Goal: Transaction & Acquisition: Purchase product/service

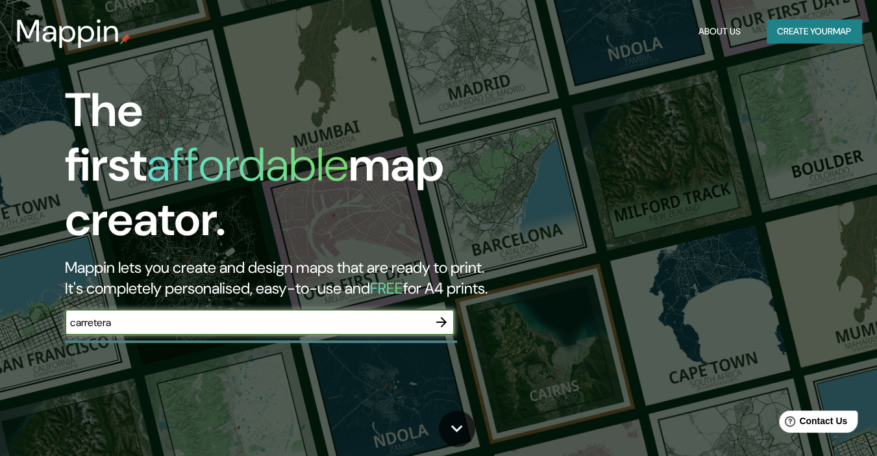
type input "carretera"
click at [450, 309] on button "button" at bounding box center [441, 322] width 26 height 26
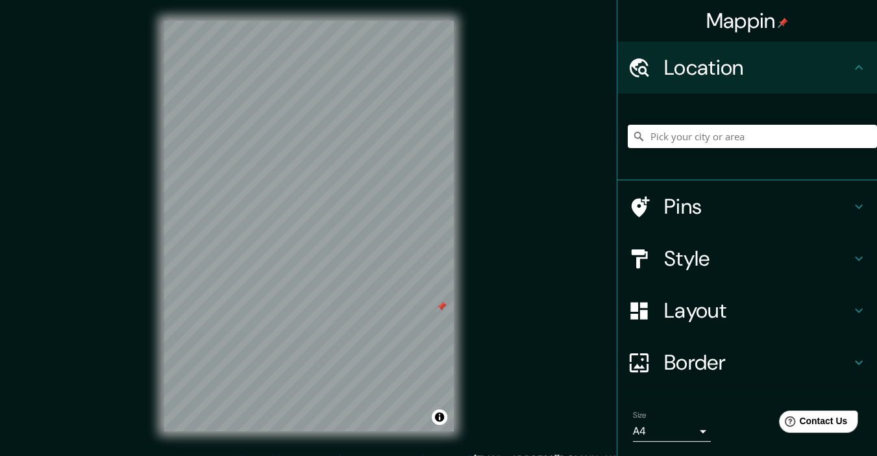
click at [706, 139] on input "Pick your city or area" at bounding box center [752, 136] width 249 height 23
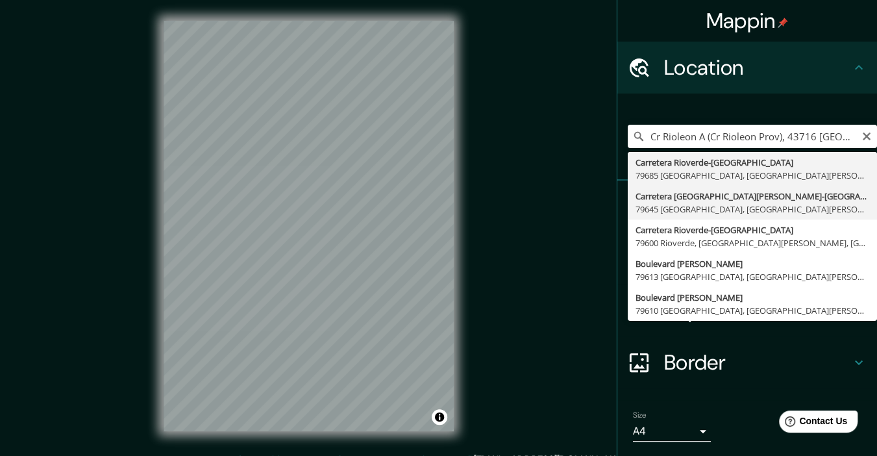
type input "Carretera [GEOGRAPHIC_DATA][PERSON_NAME]-[GEOGRAPHIC_DATA], 79645 [GEOGRAPHIC_D…"
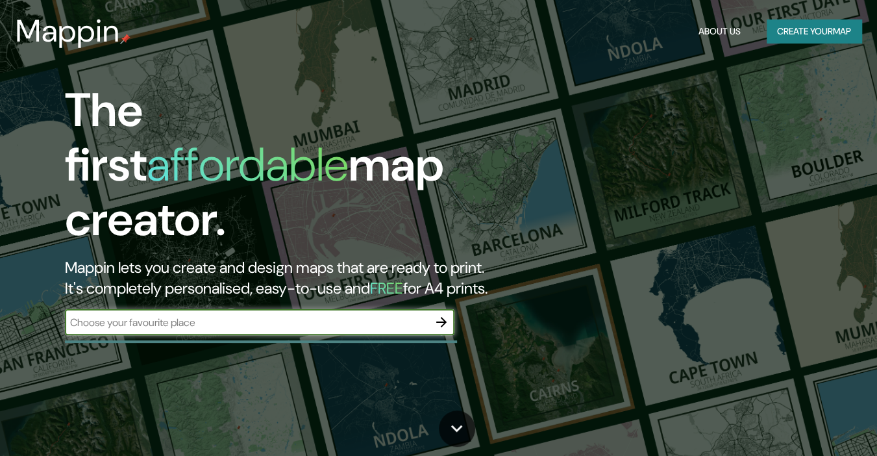
click at [305, 288] on div "The first affordable map creator. Mappin lets you create and design maps that a…" at bounding box center [284, 215] width 526 height 265
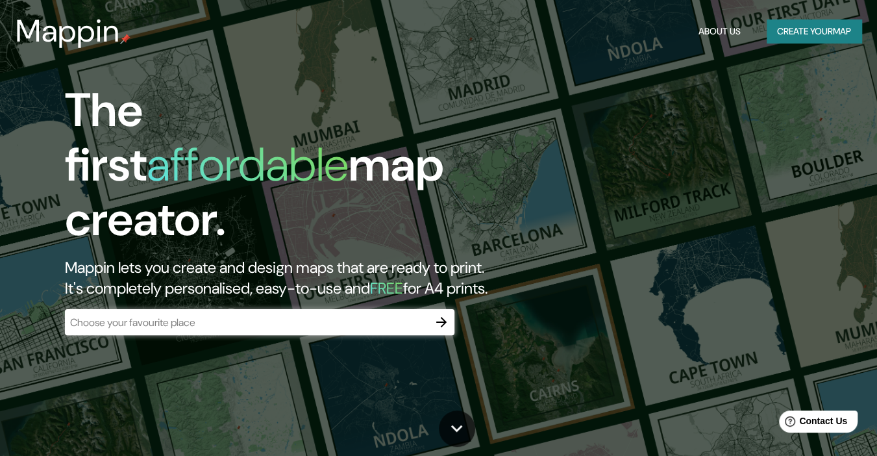
click at [451, 317] on button "button" at bounding box center [441, 322] width 26 height 26
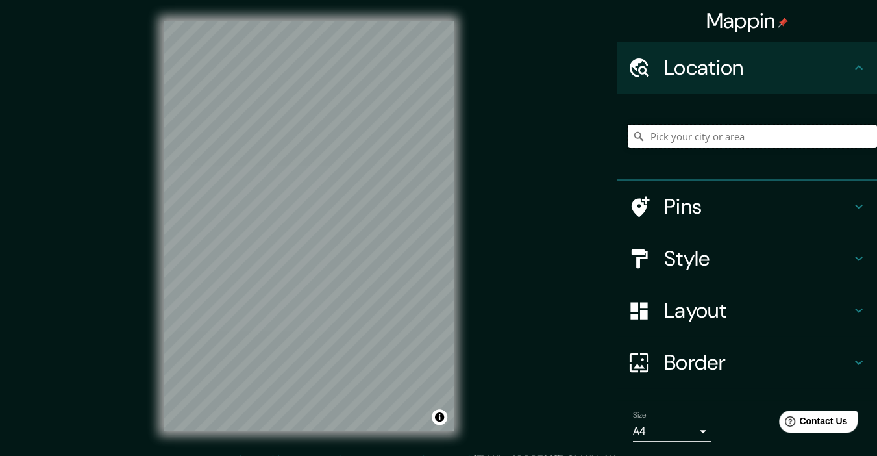
click at [679, 131] on input "Pick your city or area" at bounding box center [752, 136] width 249 height 23
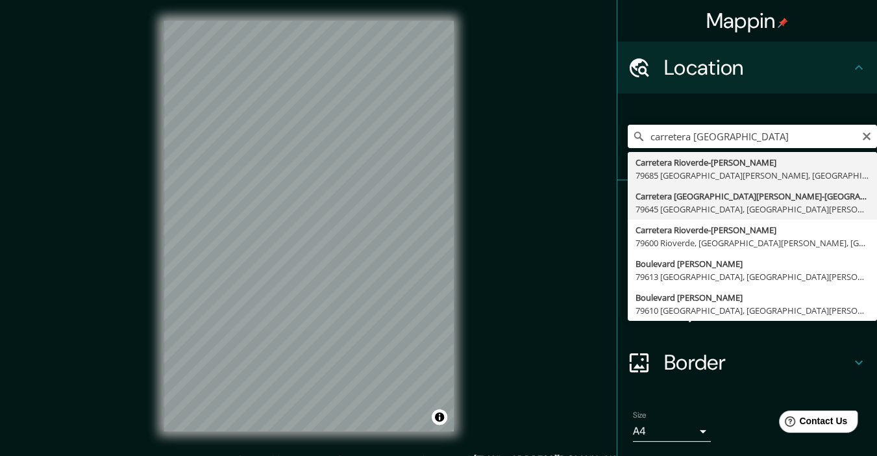
type input "Carretera [GEOGRAPHIC_DATA][PERSON_NAME]-[GEOGRAPHIC_DATA], 79645 [GEOGRAPHIC_D…"
